Goal: Task Accomplishment & Management: Use online tool/utility

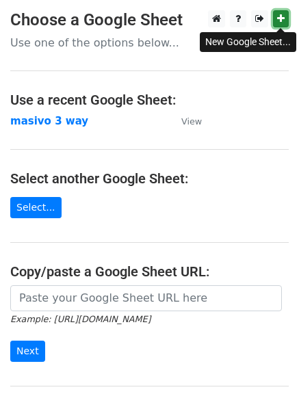
click at [283, 21] on icon at bounding box center [281, 19] width 8 height 10
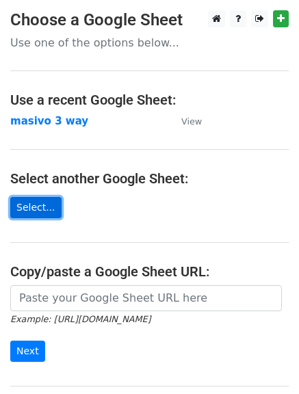
click at [41, 211] on link "Select..." at bounding box center [35, 207] width 51 height 21
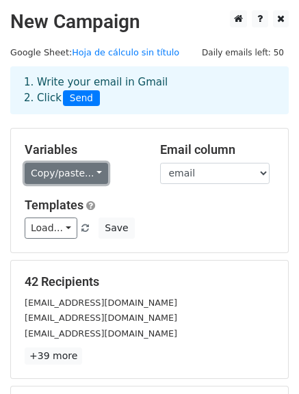
click at [41, 174] on link "Copy/paste..." at bounding box center [66, 173] width 83 height 21
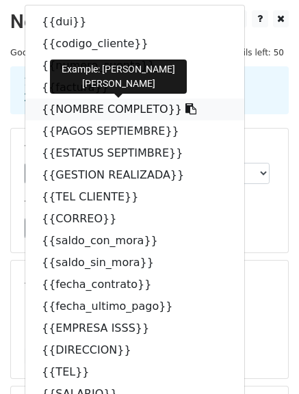
click at [64, 113] on link "{{NOMBRE COMPLETO}}" at bounding box center [134, 109] width 219 height 22
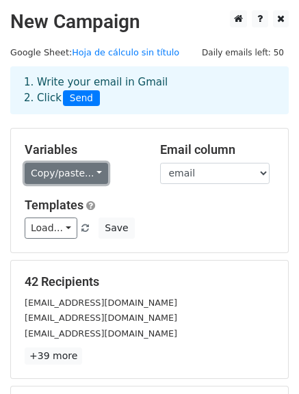
click at [50, 178] on link "Copy/paste..." at bounding box center [66, 173] width 83 height 21
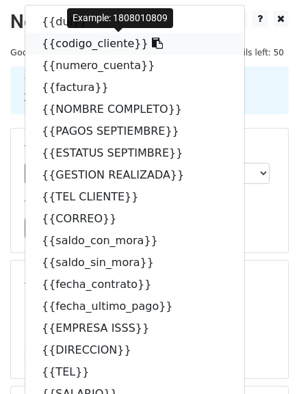
click at [89, 53] on link "{{codigo_cliente}}" at bounding box center [134, 44] width 219 height 22
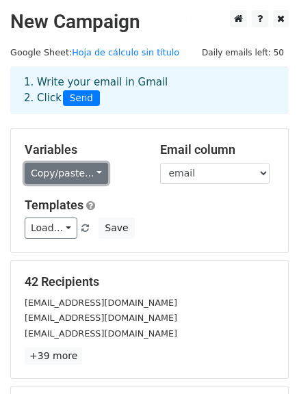
click at [89, 167] on link "Copy/paste..." at bounding box center [66, 173] width 83 height 21
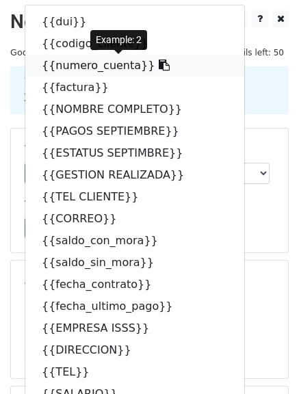
click at [79, 68] on link "{{numero_cuenta}}" at bounding box center [134, 66] width 219 height 22
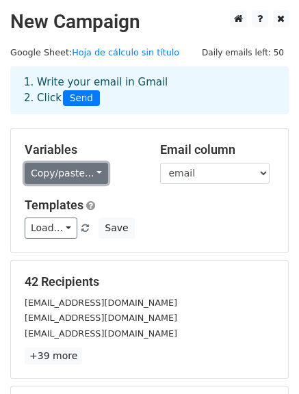
click at [52, 170] on link "Copy/paste..." at bounding box center [66, 173] width 83 height 21
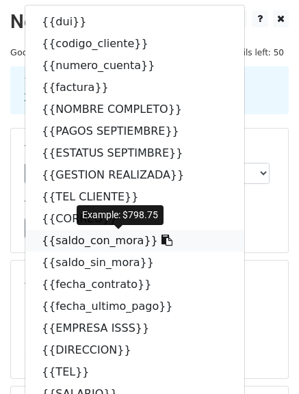
click at [92, 241] on link "{{saldo_con_mora}}" at bounding box center [134, 241] width 219 height 22
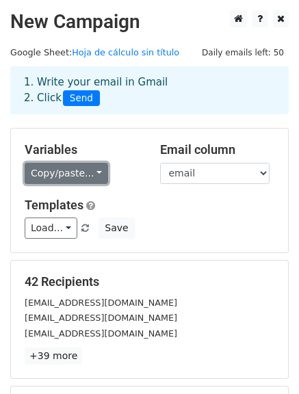
click at [55, 180] on link "Copy/paste..." at bounding box center [66, 173] width 83 height 21
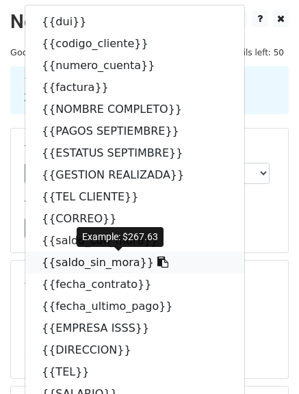
click at [102, 266] on link "{{saldo_sin_mora}}" at bounding box center [134, 262] width 219 height 22
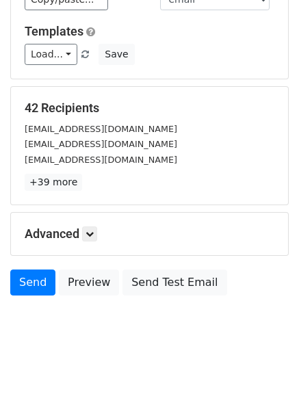
scroll to position [191, 0]
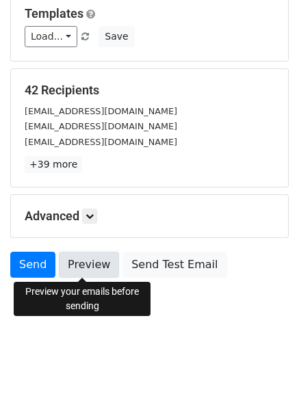
click at [84, 273] on link "Preview" at bounding box center [89, 264] width 60 height 26
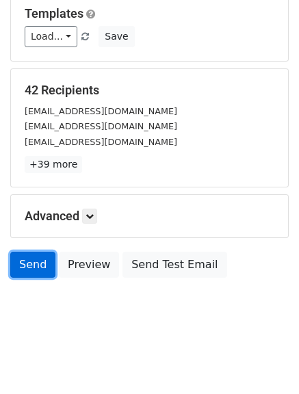
click at [41, 259] on link "Send" at bounding box center [32, 264] width 45 height 26
